Goal: Find specific page/section: Find specific page/section

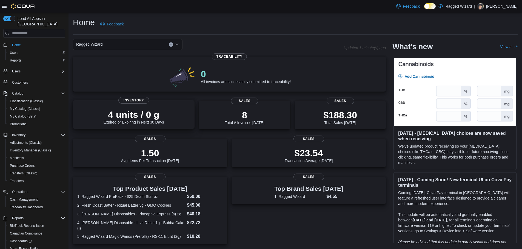
click at [168, 123] on div "4 units / 0 g Expired or Expiring in Next 30 Days" at bounding box center [133, 116] width 113 height 18
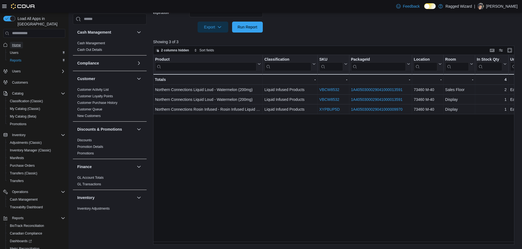
click at [19, 43] on span "Home" at bounding box center [16, 45] width 9 height 4
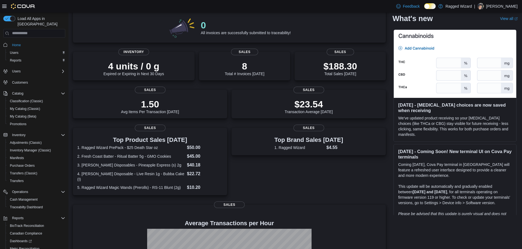
scroll to position [45, 0]
